Goal: Information Seeking & Learning: Learn about a topic

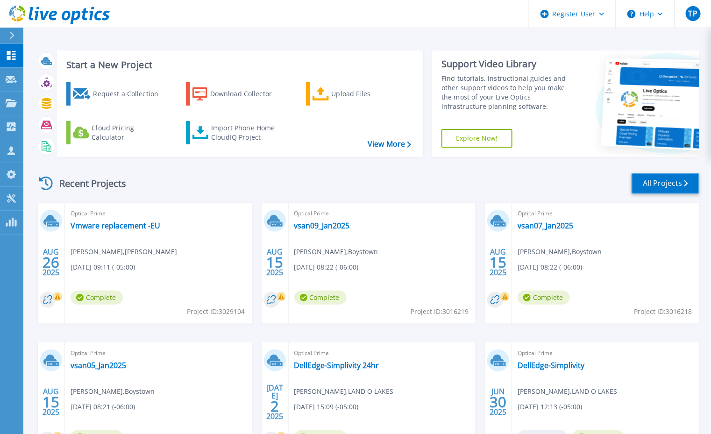
click at [647, 180] on link "All Projects" at bounding box center [666, 183] width 68 height 21
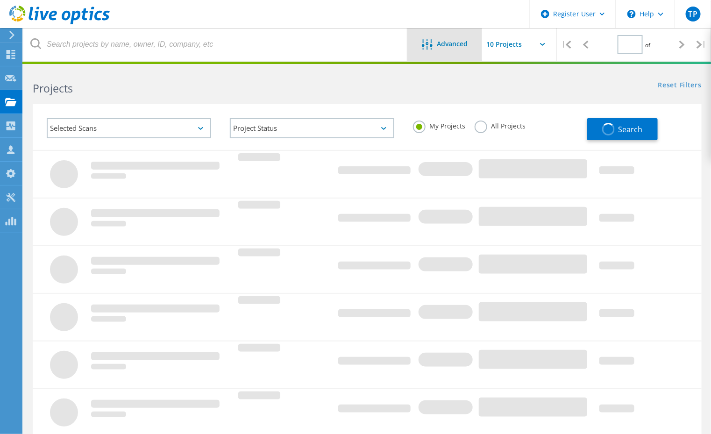
type input "1"
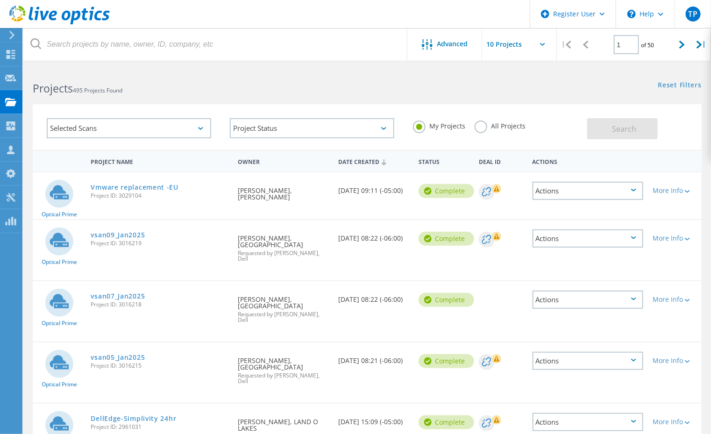
click at [481, 129] on label "All Projects" at bounding box center [500, 125] width 51 height 9
click at [0, 0] on input "All Projects" at bounding box center [0, 0] width 0 height 0
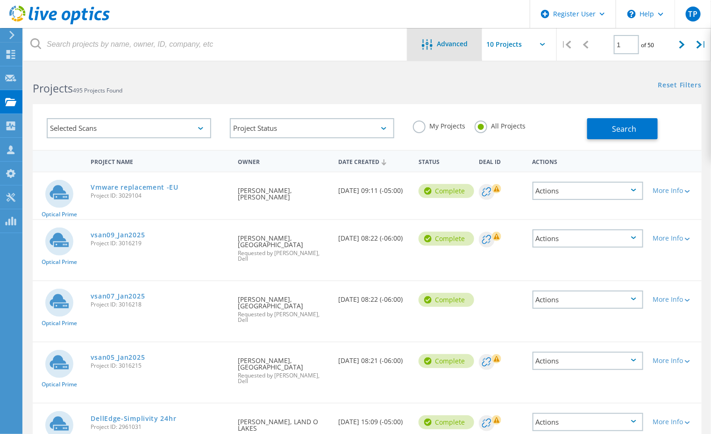
click at [448, 47] on span "Advanced" at bounding box center [452, 44] width 31 height 7
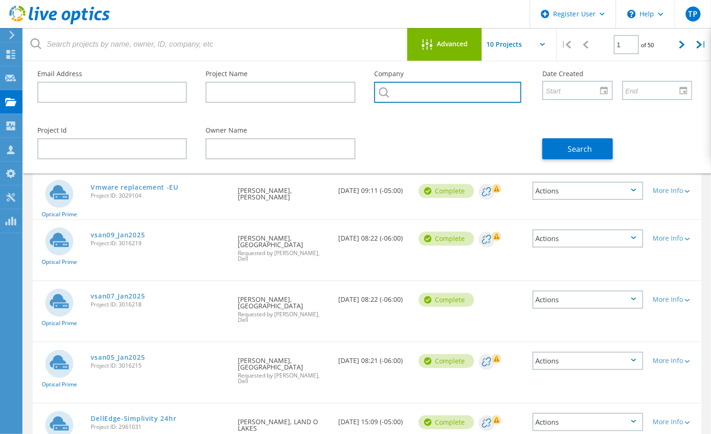
click at [446, 89] on input "text" at bounding box center [447, 92] width 147 height 21
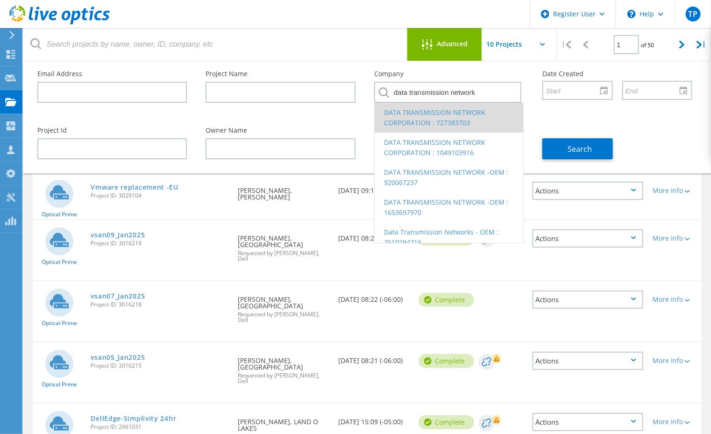
click at [444, 117] on li "DATA TRANSMISSION NETWORK CORPORATION : 727383703" at bounding box center [449, 118] width 149 height 30
type input "DATA TRANSMISSION NETWORK CORPORATION : 727383703"
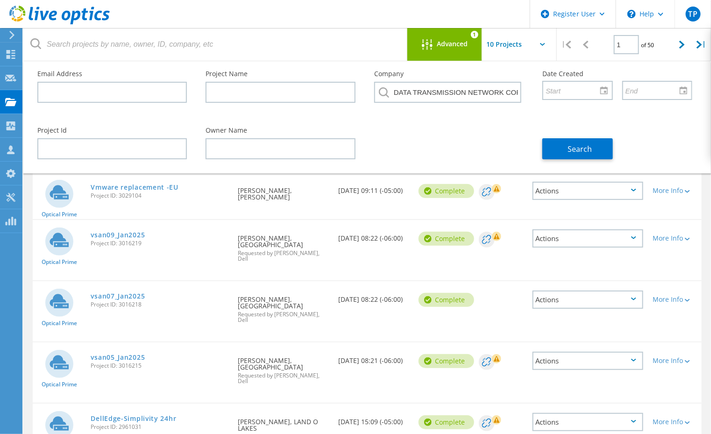
click at [444, 117] on div "Company DATA TRANSMISSION NETWORK CORPORATION : 727383703" at bounding box center [449, 89] width 168 height 57
click at [579, 150] on span "Search" at bounding box center [580, 149] width 24 height 10
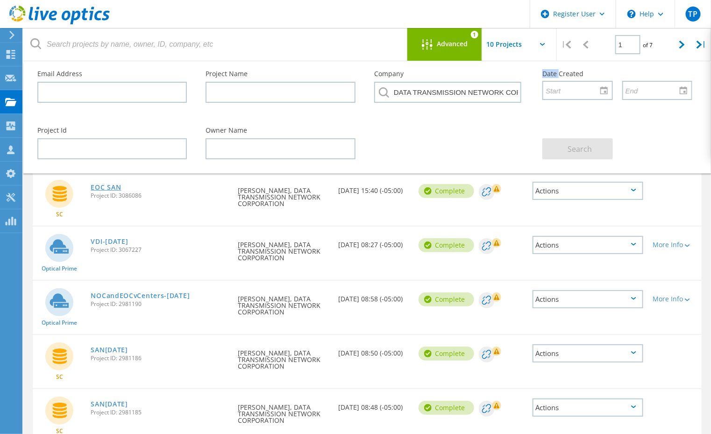
click at [106, 185] on link "EOC SAN" at bounding box center [106, 187] width 30 height 7
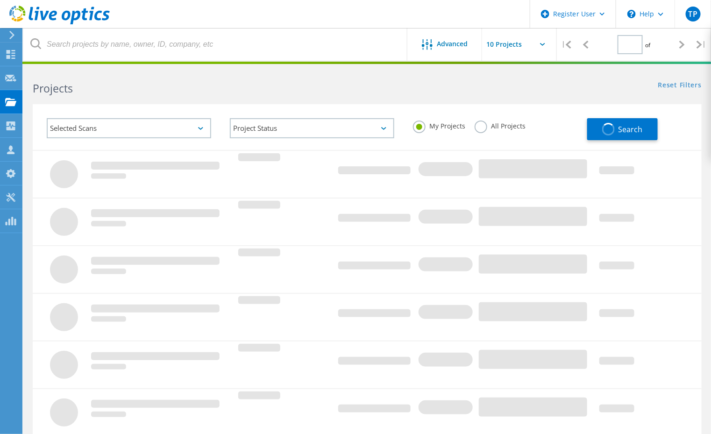
type input "1"
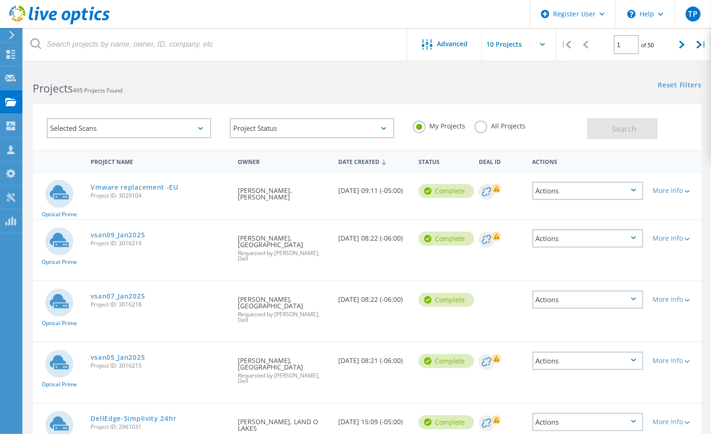
click at [480, 128] on label "All Projects" at bounding box center [500, 125] width 51 height 9
click at [0, 0] on input "All Projects" at bounding box center [0, 0] width 0 height 0
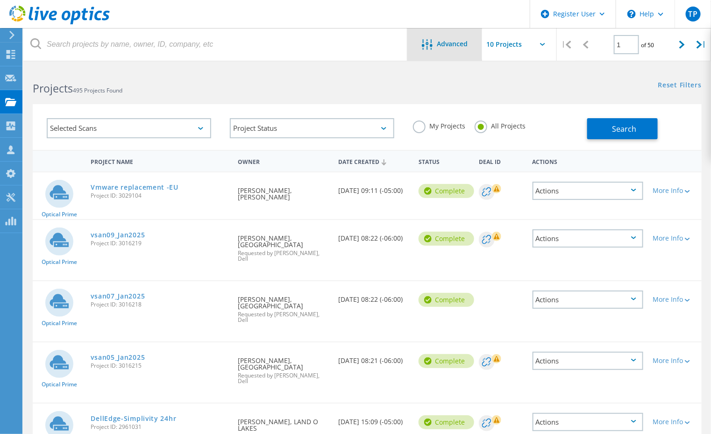
click at [439, 48] on div "Advanced" at bounding box center [444, 45] width 75 height 12
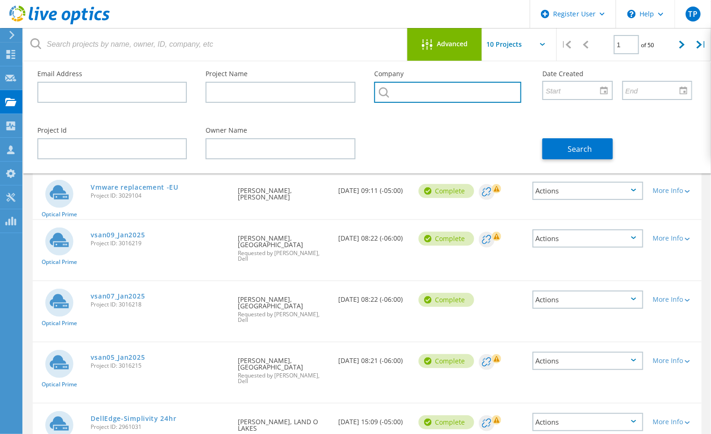
click at [452, 95] on input "text" at bounding box center [447, 92] width 147 height 21
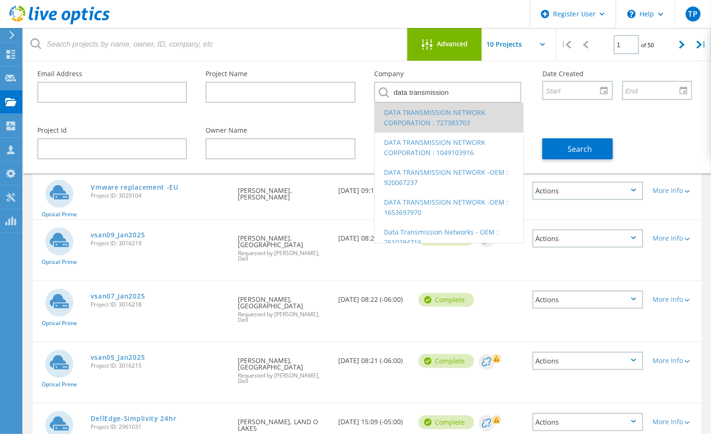
click at [453, 111] on li "DATA TRANSMISSION NETWORK CORPORATION : 727383703" at bounding box center [449, 118] width 149 height 30
type input "DATA TRANSMISSION NETWORK CORPORATION : 727383703"
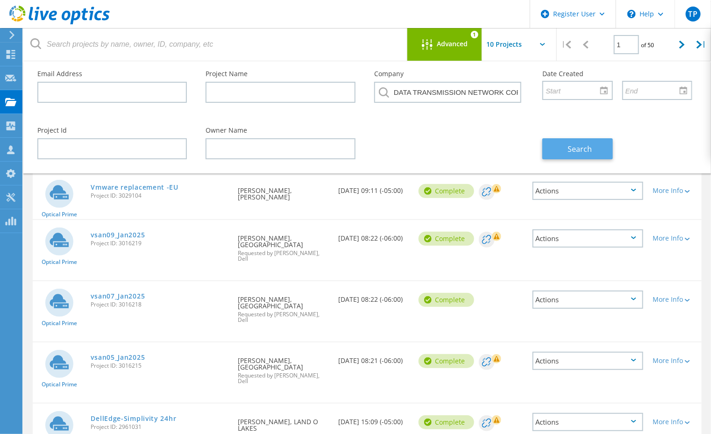
click at [555, 146] on button "Search" at bounding box center [577, 148] width 71 height 21
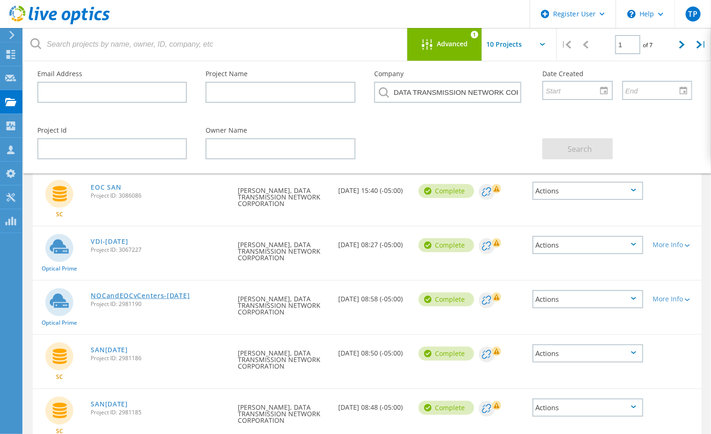
click at [133, 293] on link "NOCandEOCvCenters-[DATE]" at bounding box center [140, 295] width 99 height 7
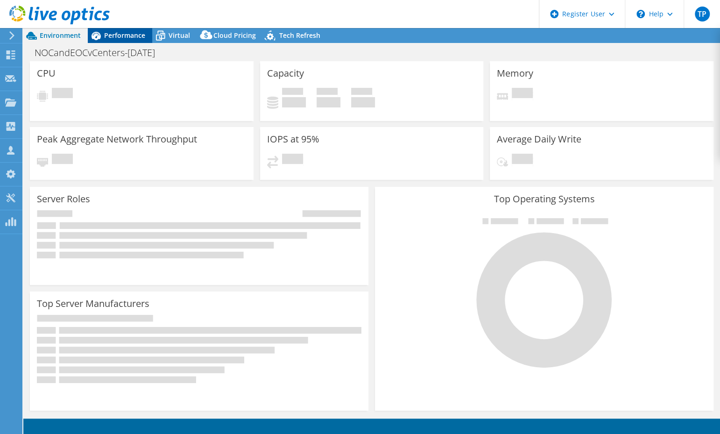
select select "USEast"
select select "USD"
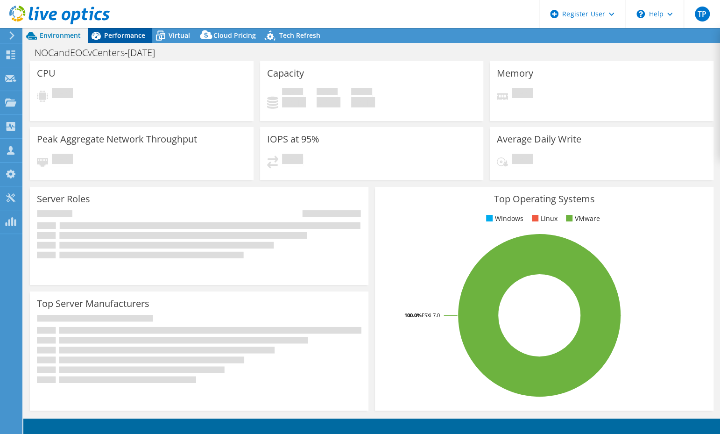
click at [111, 32] on span "Performance" at bounding box center [124, 35] width 41 height 9
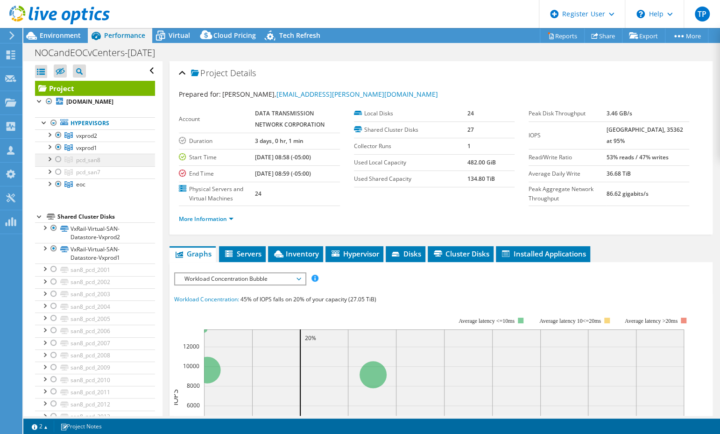
click at [57, 160] on div at bounding box center [58, 159] width 9 height 11
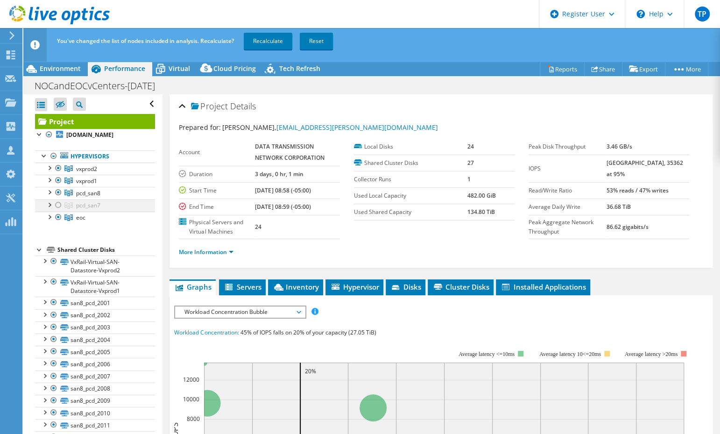
click at [57, 203] on div at bounding box center [58, 204] width 9 height 11
click at [57, 178] on div at bounding box center [58, 180] width 9 height 11
click at [57, 169] on div at bounding box center [58, 168] width 9 height 11
click at [255, 43] on link "Recalculate" at bounding box center [268, 41] width 49 height 17
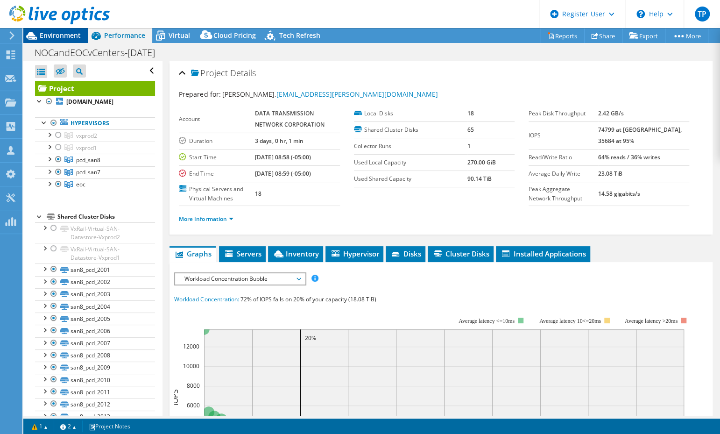
click at [47, 36] on span "Environment" at bounding box center [60, 35] width 41 height 9
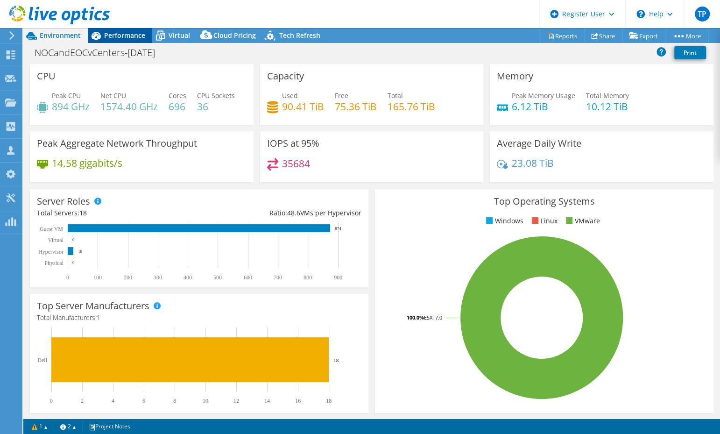
click at [119, 36] on span "Performance" at bounding box center [124, 35] width 41 height 9
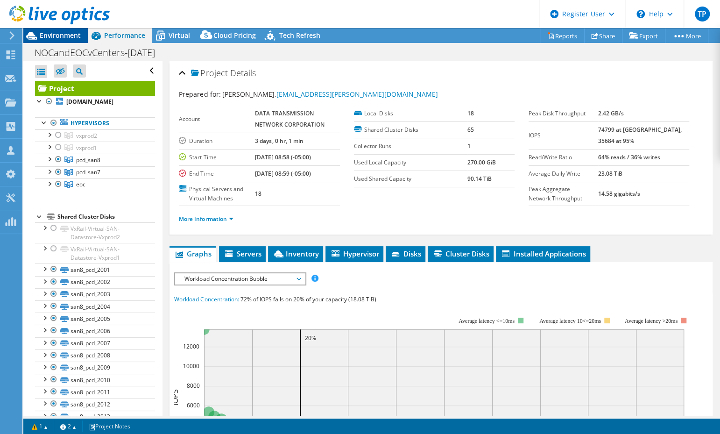
click at [56, 33] on span "Environment" at bounding box center [60, 35] width 41 height 9
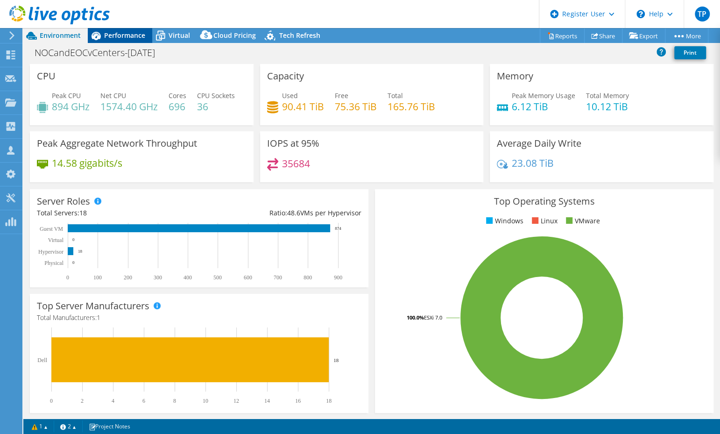
click at [124, 33] on span "Performance" at bounding box center [124, 35] width 41 height 9
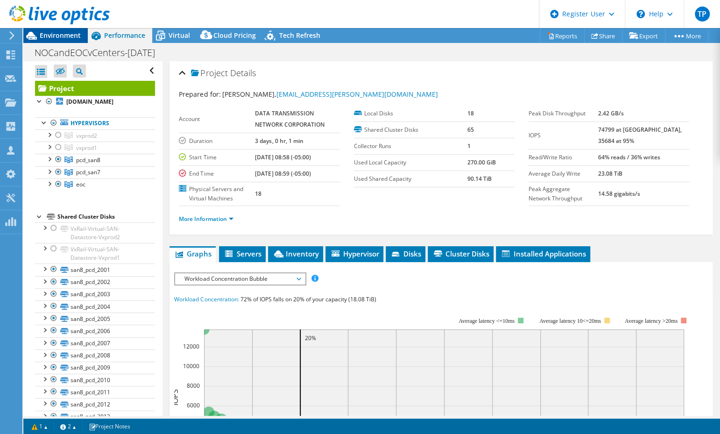
click at [46, 31] on span "Environment" at bounding box center [60, 35] width 41 height 9
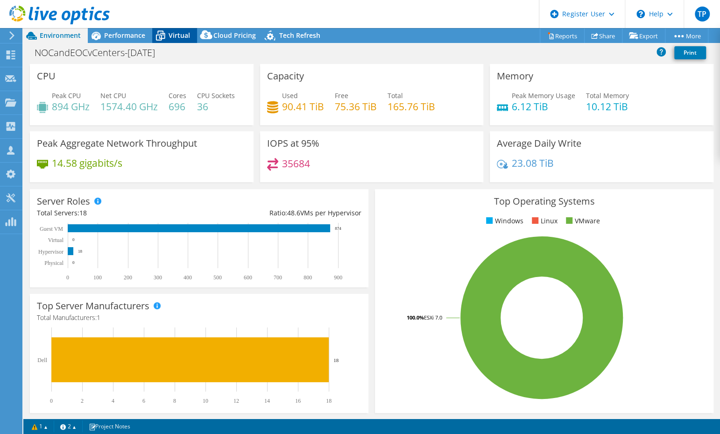
click at [178, 39] on span "Virtual" at bounding box center [179, 35] width 21 height 9
